Goal: Find specific page/section: Find specific page/section

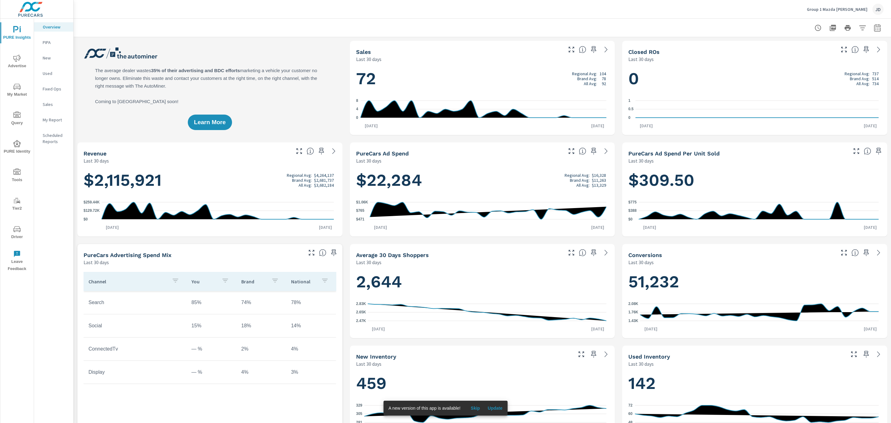
click at [19, 91] on span "My Market" at bounding box center [17, 90] width 30 height 15
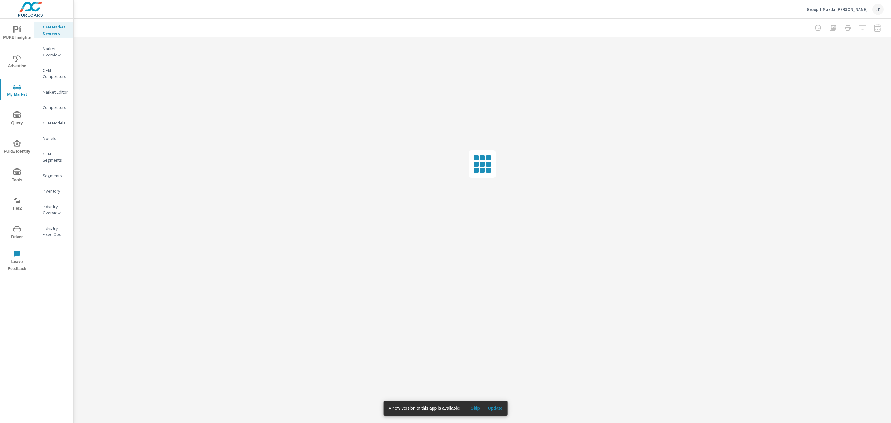
click at [58, 53] on p "Market Overview" at bounding box center [56, 51] width 26 height 12
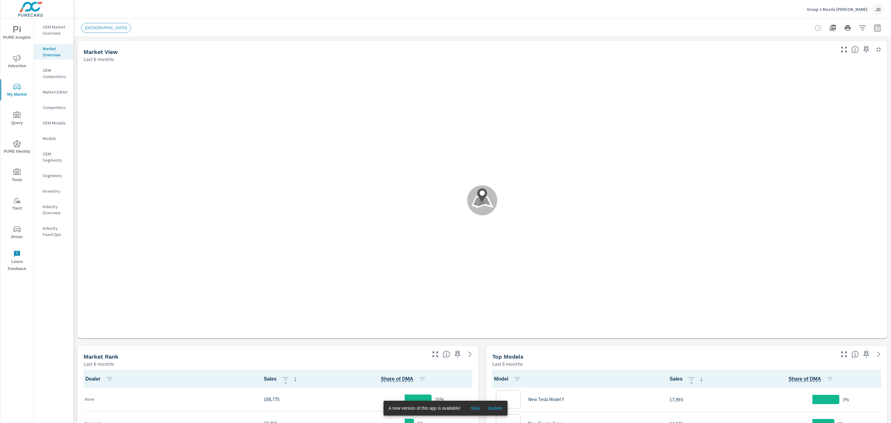
scroll to position [0, 0]
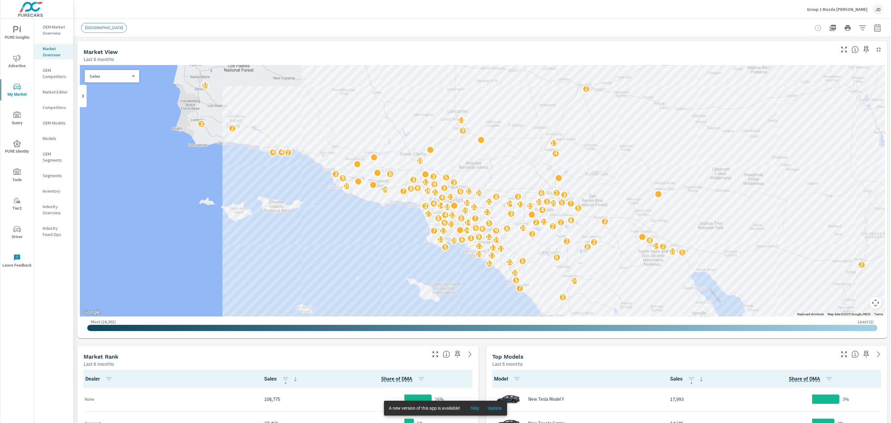
click at [55, 89] on p "Market Editor" at bounding box center [56, 92] width 26 height 6
